Goal: Find specific page/section

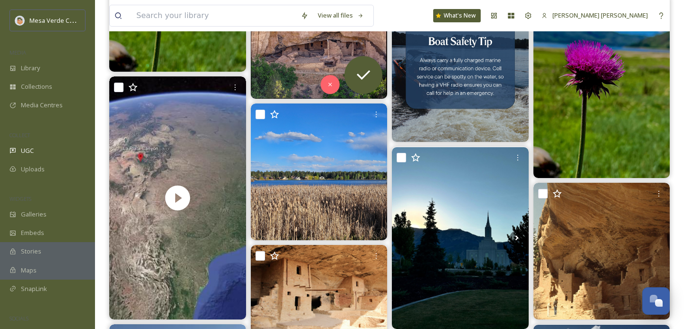
scroll to position [429, 0]
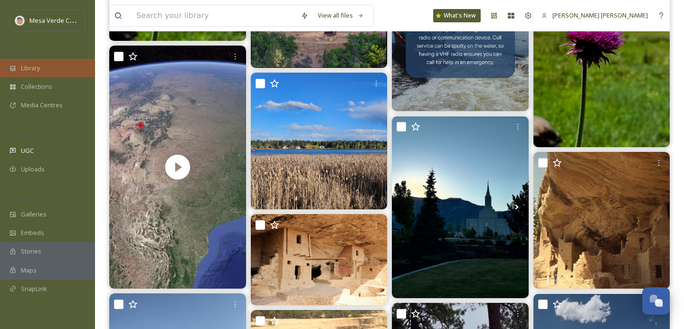
click at [43, 67] on div "Library" at bounding box center [47, 68] width 95 height 19
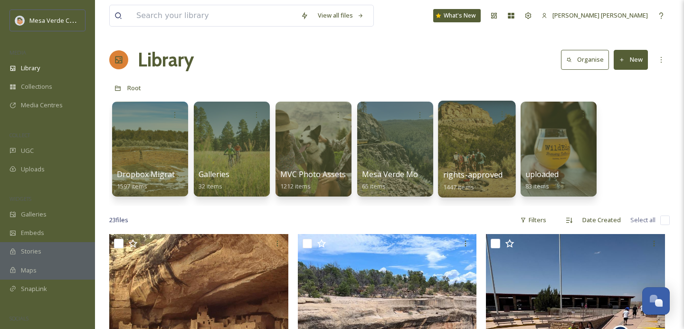
click at [483, 161] on div at bounding box center [476, 149] width 77 height 97
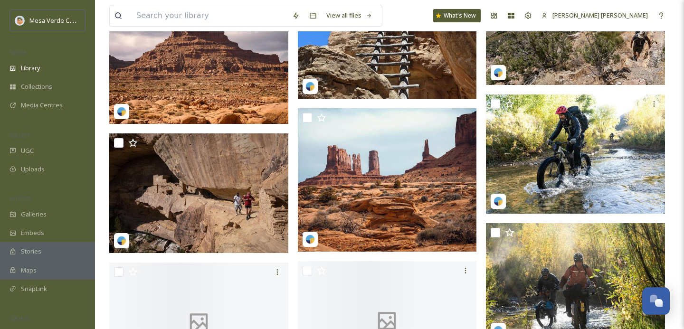
scroll to position [9138, 0]
